Goal: Task Accomplishment & Management: Use online tool/utility

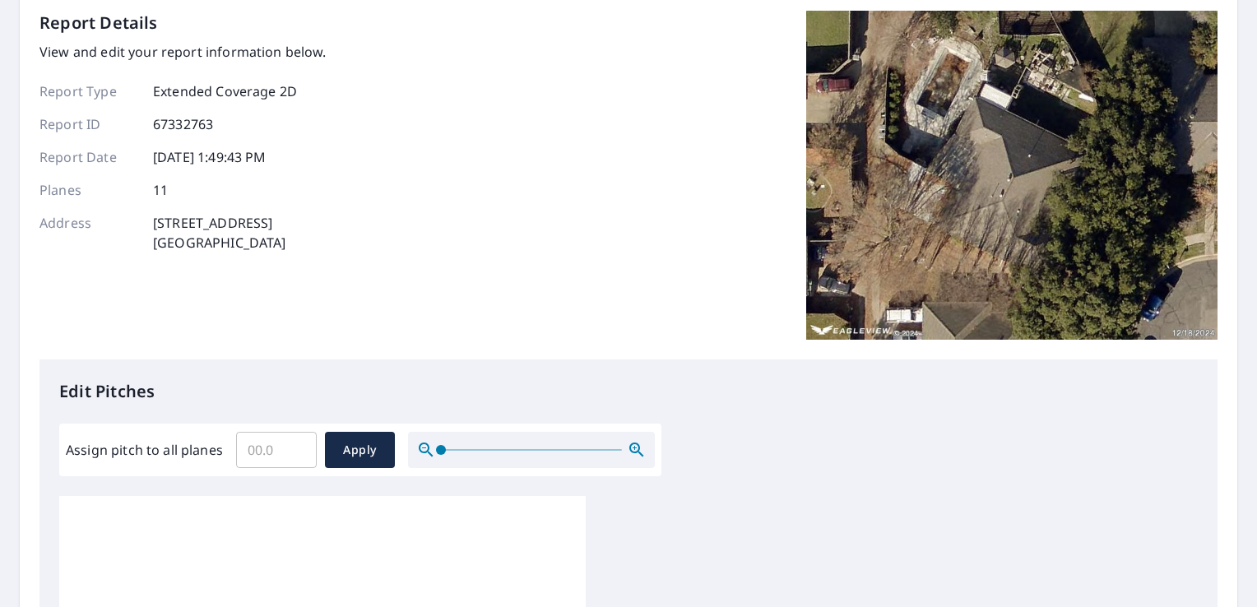
scroll to position [16, 0]
click at [280, 453] on input "Assign pitch to all planes" at bounding box center [276, 450] width 81 height 46
type input "7"
click at [339, 452] on span "Apply" at bounding box center [360, 450] width 44 height 21
type input "7"
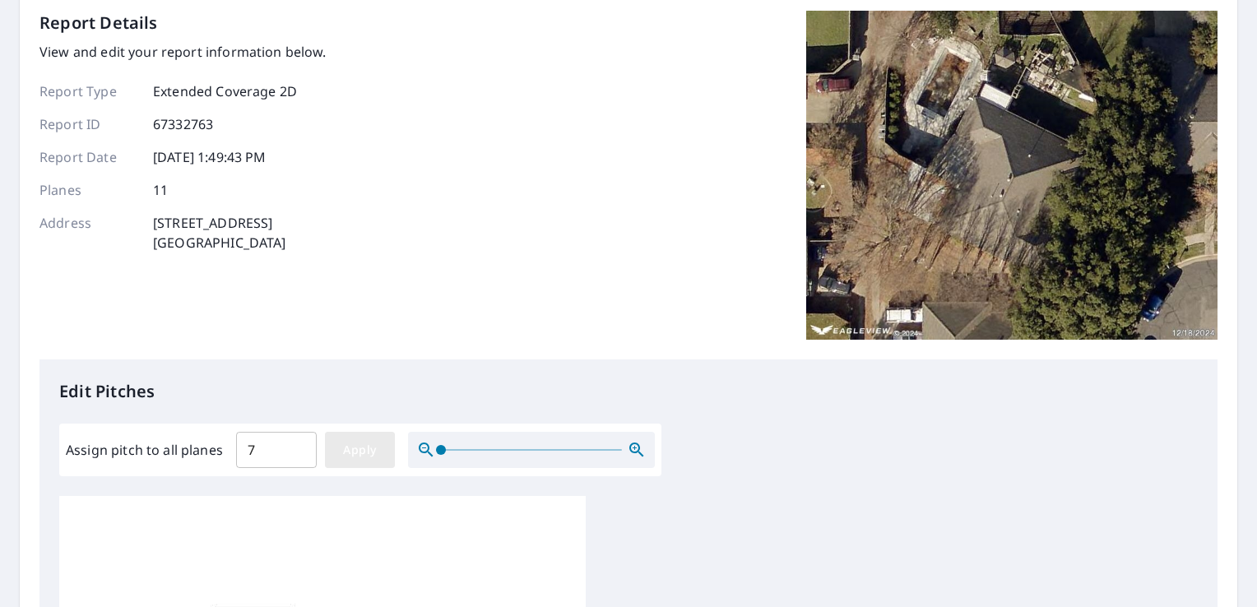
type input "7"
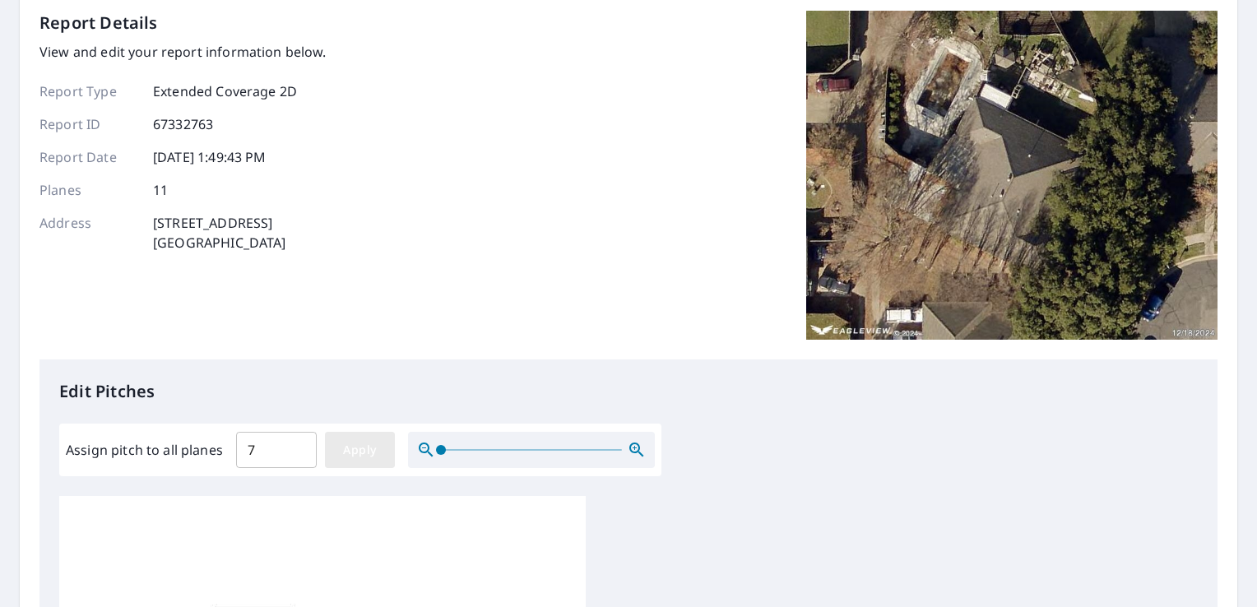
type input "7"
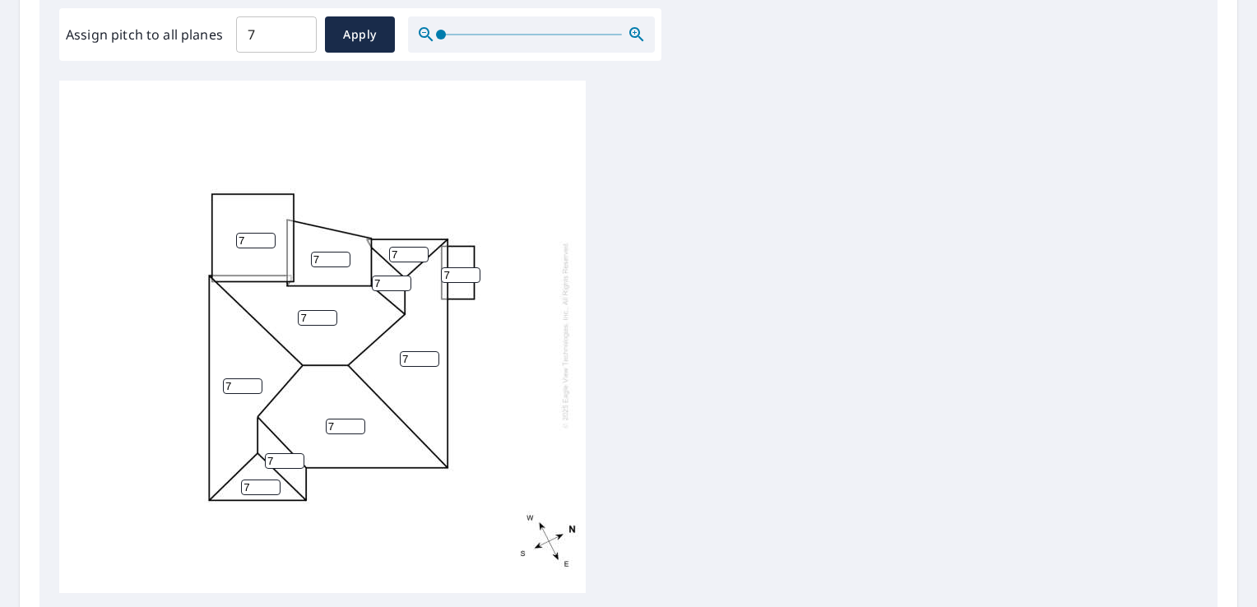
scroll to position [658, 0]
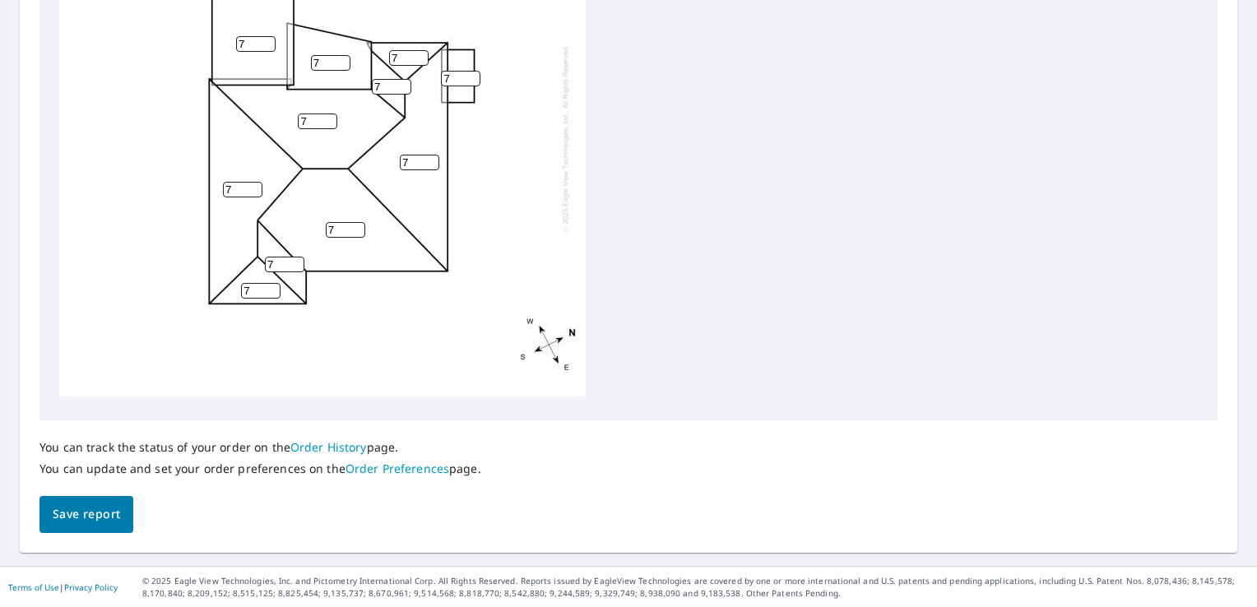
click at [89, 518] on span "Save report" at bounding box center [86, 514] width 67 height 21
click at [471, 72] on input "6" at bounding box center [460, 80] width 39 height 16
click at [471, 72] on input "5" at bounding box center [460, 80] width 39 height 16
click at [471, 72] on input "4" at bounding box center [460, 80] width 39 height 16
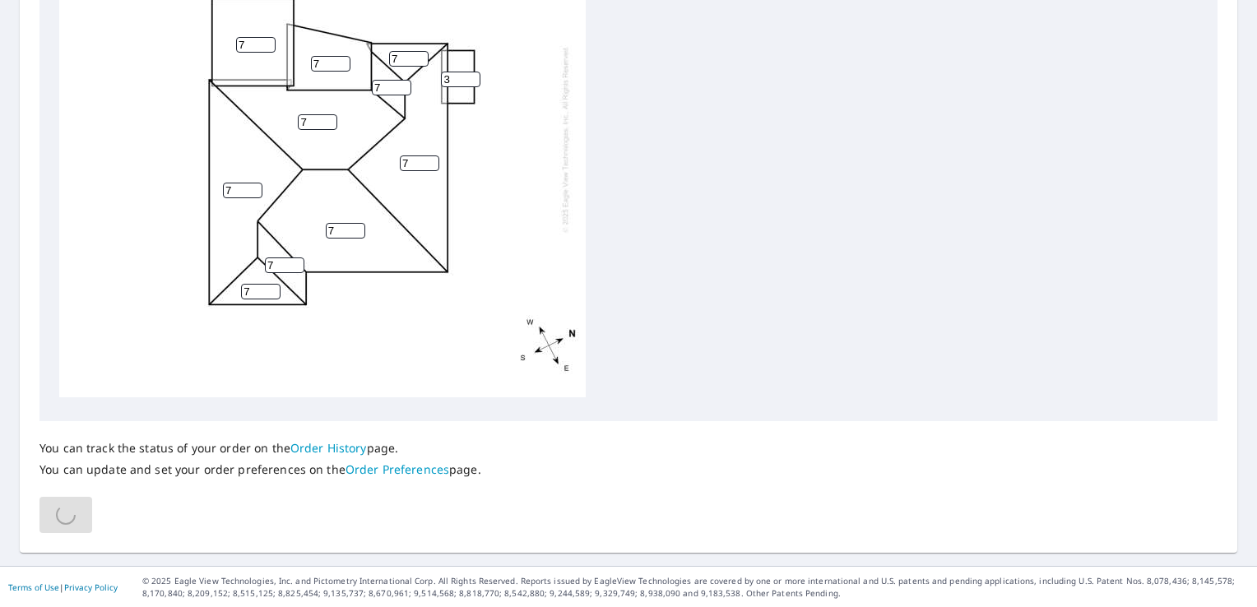
click at [471, 72] on input "3" at bounding box center [460, 80] width 39 height 16
click at [471, 72] on input "2" at bounding box center [460, 80] width 39 height 16
type input "1"
click at [471, 72] on input "1" at bounding box center [460, 80] width 39 height 16
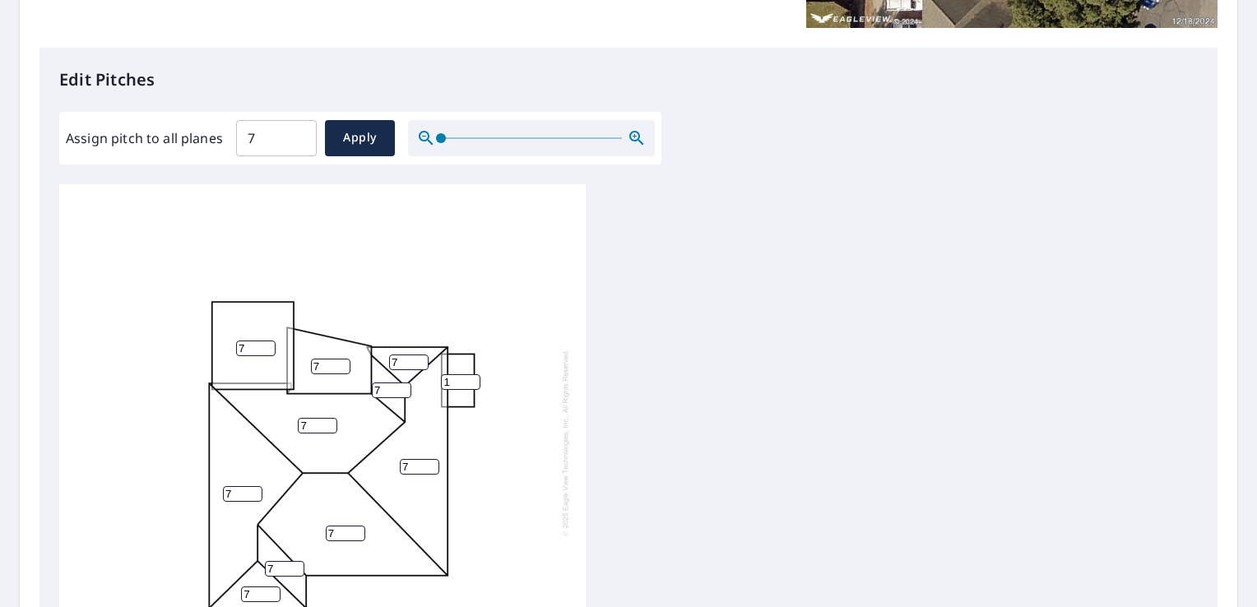
scroll to position [494, 0]
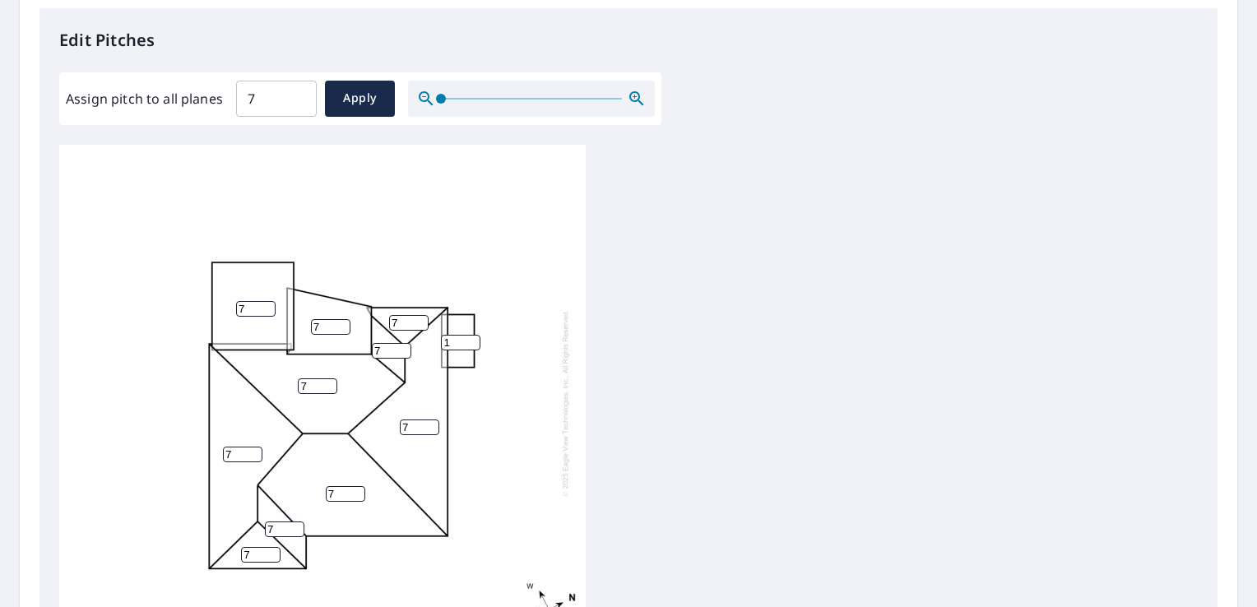
click at [330, 327] on input "7" at bounding box center [330, 327] width 39 height 16
click at [341, 328] on input "6" at bounding box center [330, 327] width 39 height 16
click at [341, 328] on input "5" at bounding box center [330, 327] width 39 height 16
click at [341, 328] on input "4" at bounding box center [330, 327] width 39 height 16
click at [341, 328] on input "3" at bounding box center [330, 327] width 39 height 16
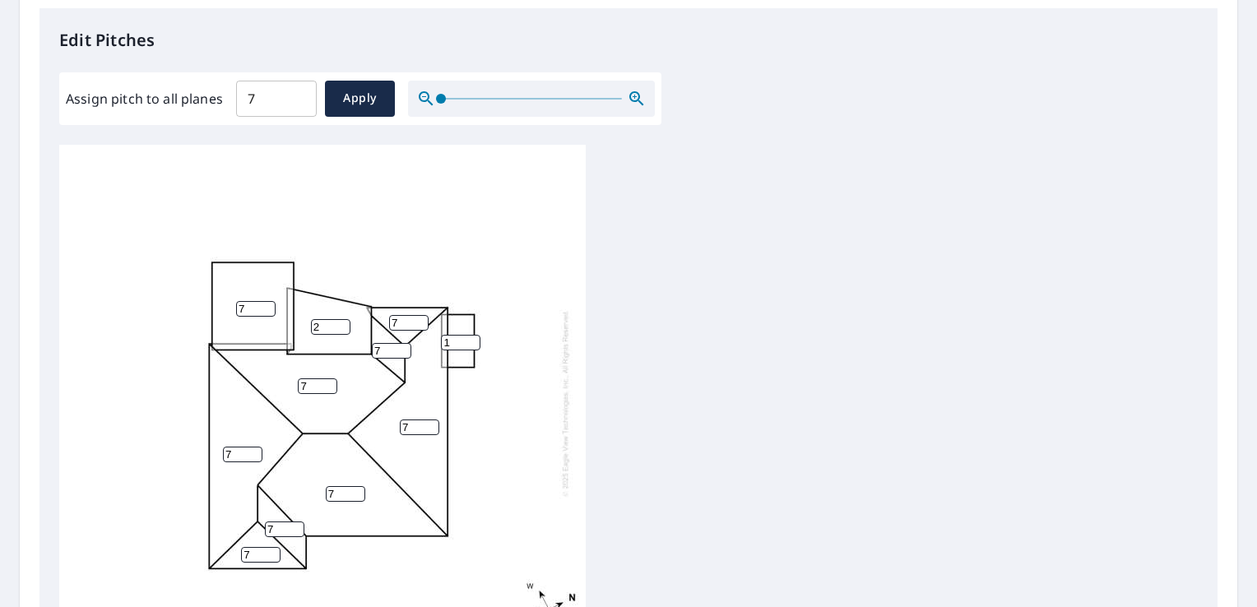
click at [341, 328] on input "2" at bounding box center [330, 327] width 39 height 16
click at [341, 328] on input "1" at bounding box center [330, 327] width 39 height 16
type input "2"
click at [342, 323] on input "2" at bounding box center [330, 327] width 39 height 16
click at [364, 232] on div "7 7 7 7 7 2 7 1 7 7 7" at bounding box center [322, 403] width 527 height 517
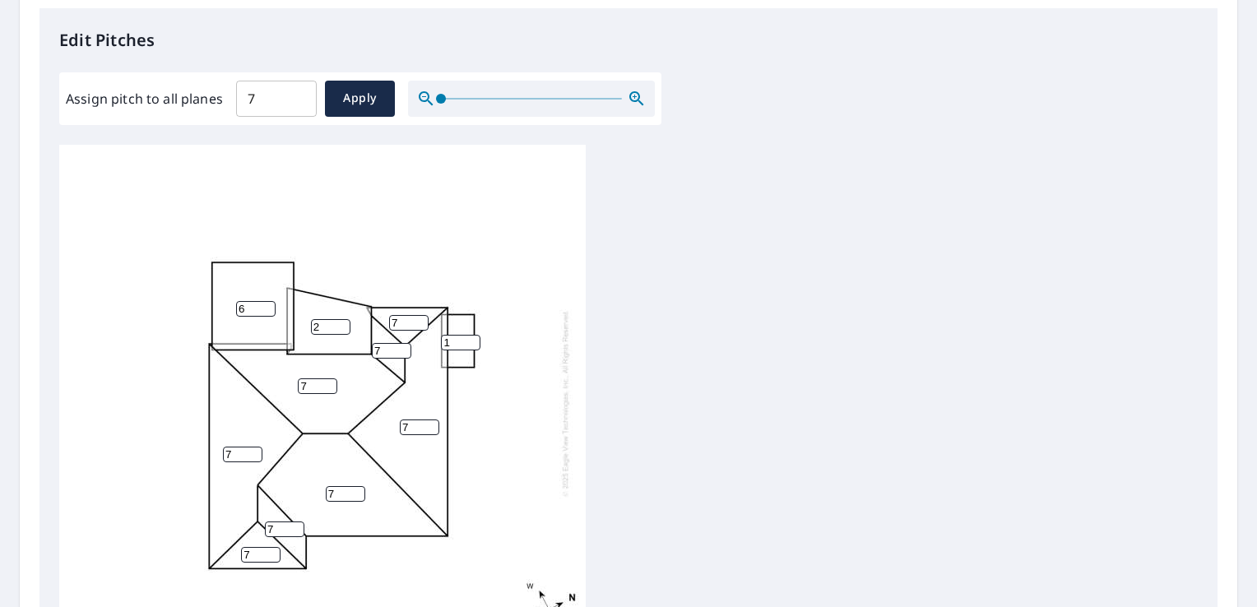
click at [267, 310] on input "6" at bounding box center [255, 309] width 39 height 16
click at [267, 310] on input "5" at bounding box center [255, 309] width 39 height 16
click at [267, 310] on input "4" at bounding box center [255, 309] width 39 height 16
click at [267, 310] on input "3" at bounding box center [255, 309] width 39 height 16
click at [267, 310] on input "2" at bounding box center [255, 309] width 39 height 16
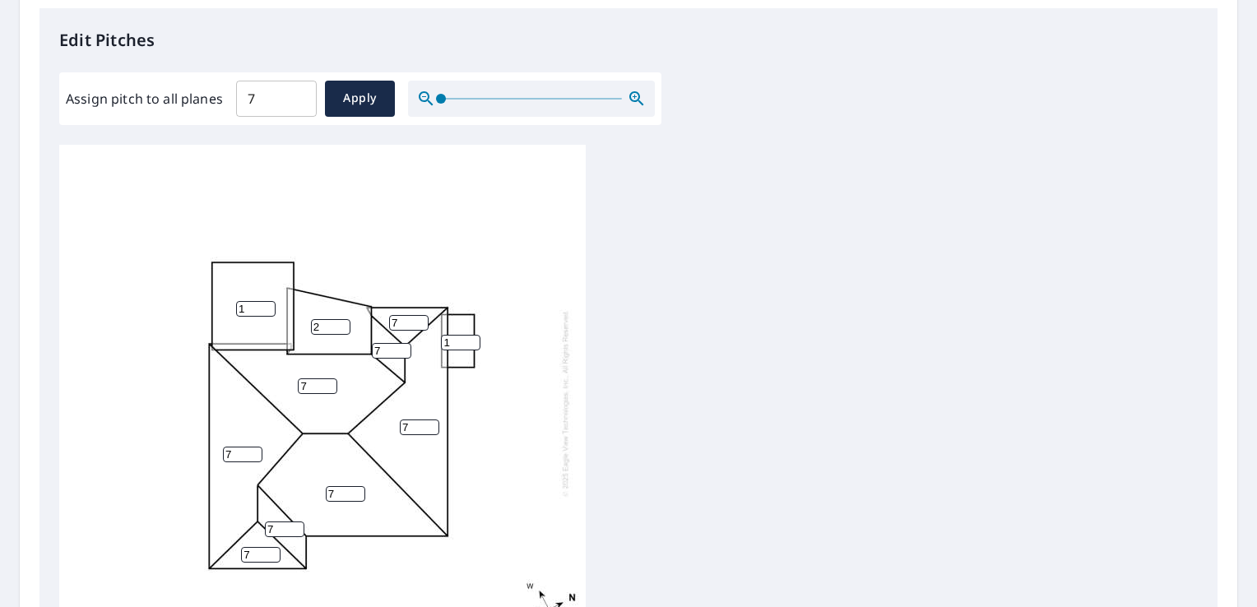
click at [267, 310] on input "1" at bounding box center [255, 309] width 39 height 16
type input "2"
click at [264, 306] on input "2" at bounding box center [255, 309] width 39 height 16
click at [467, 453] on div "7 7 7 7 2 2 7 1 7 7 7" at bounding box center [322, 403] width 527 height 517
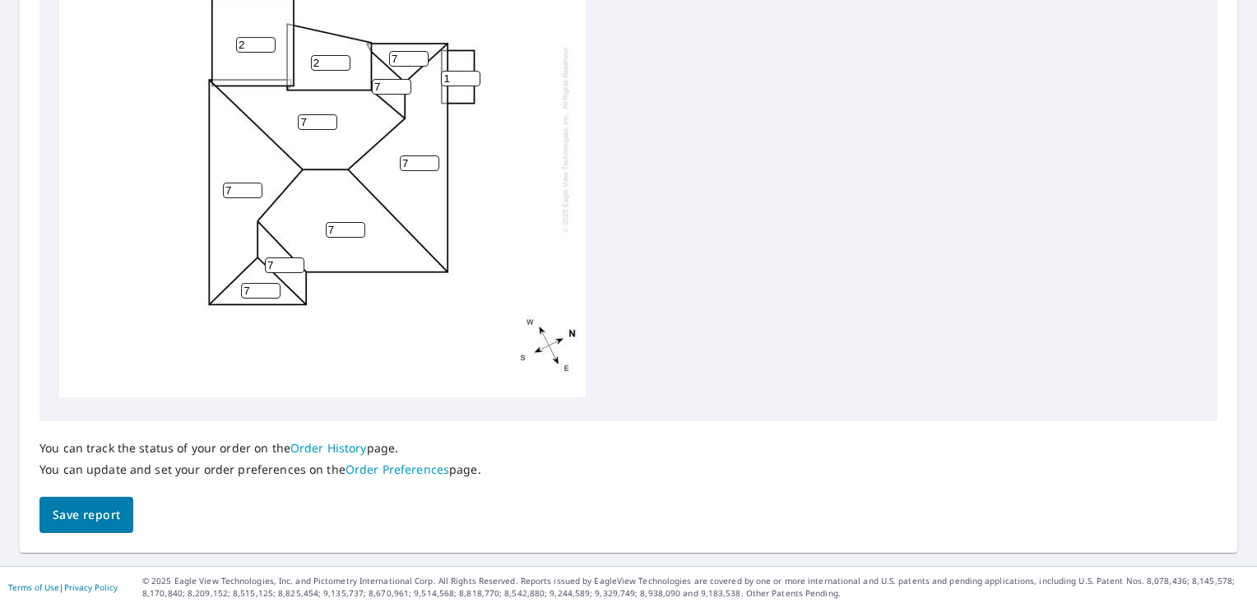
click at [91, 517] on span "Save report" at bounding box center [86, 515] width 67 height 21
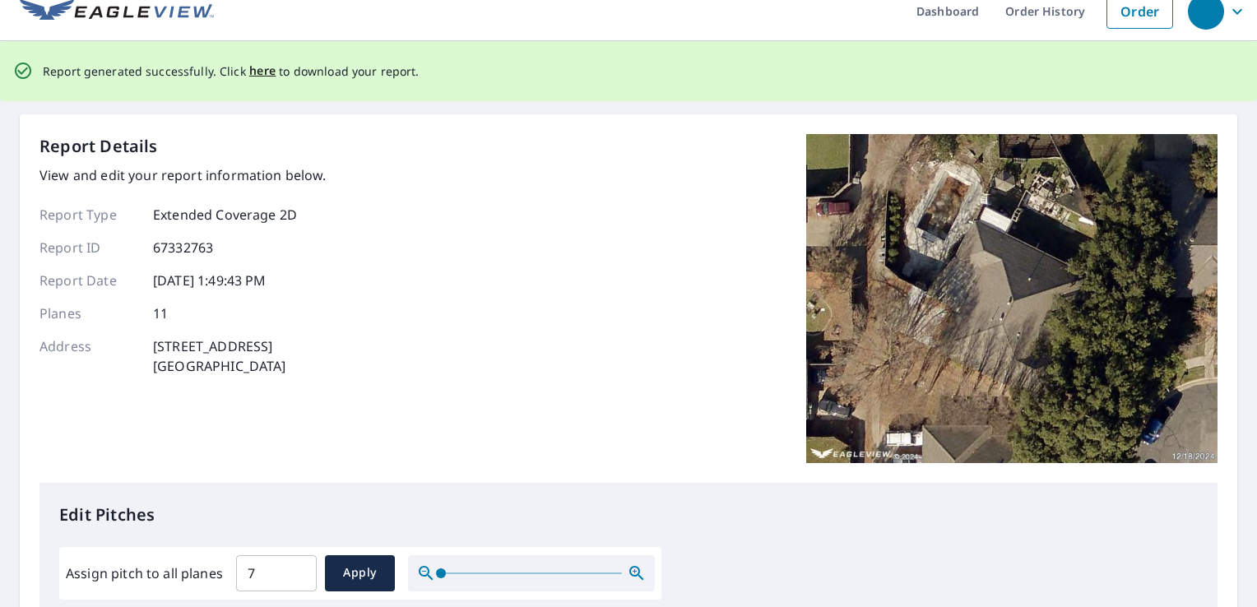
scroll to position [0, 0]
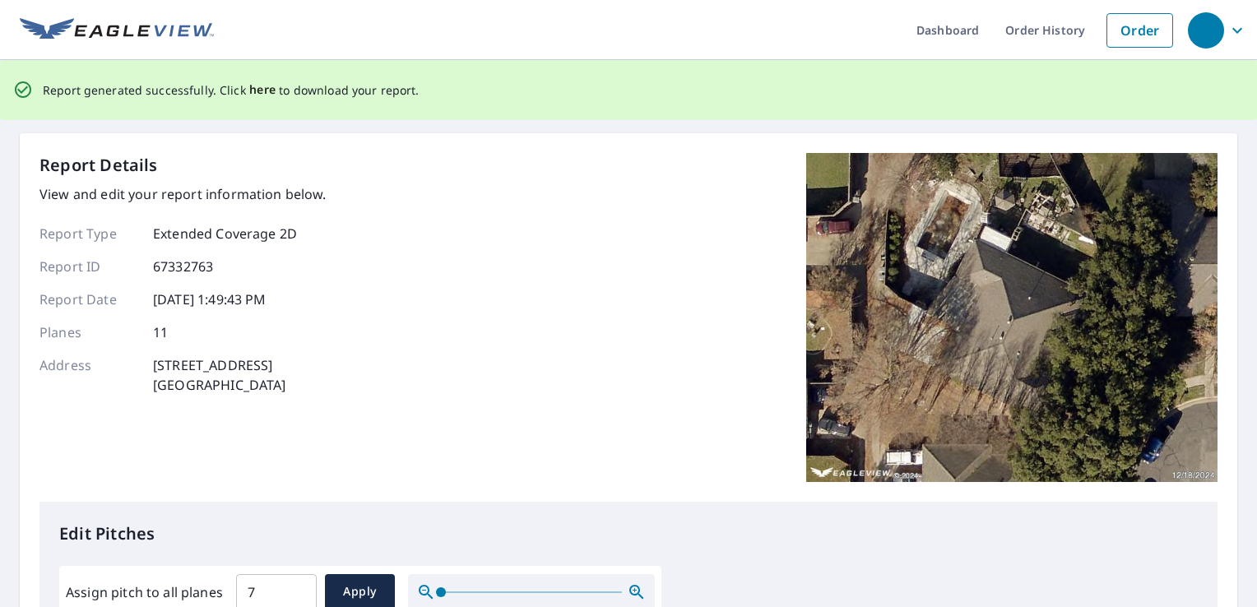
click at [264, 85] on span "here" at bounding box center [262, 90] width 27 height 21
